Goal: Navigation & Orientation: Find specific page/section

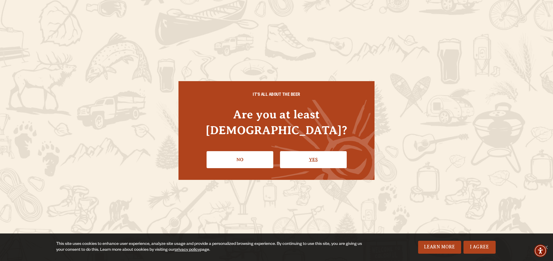
click at [305, 152] on link "Yes" at bounding box center [313, 159] width 67 height 17
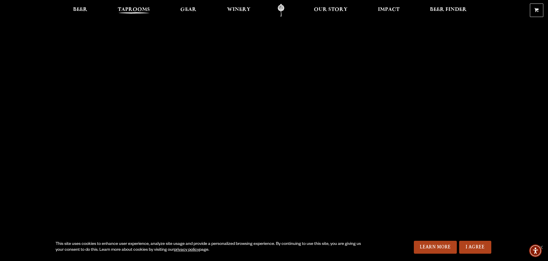
click at [132, 9] on span "Taprooms" at bounding box center [134, 9] width 32 height 5
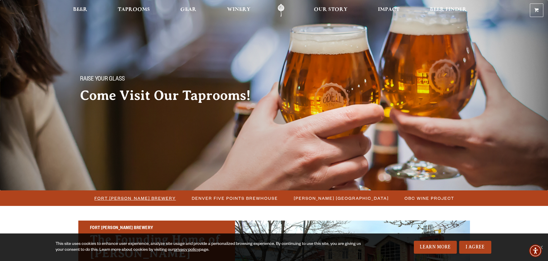
click at [150, 197] on span "Fort [PERSON_NAME] Brewery" at bounding box center [135, 198] width 82 height 8
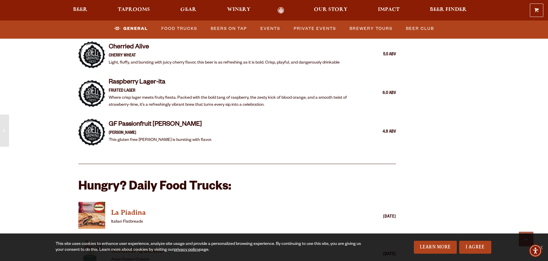
scroll to position [1433, 0]
